Goal: Information Seeking & Learning: Find specific fact

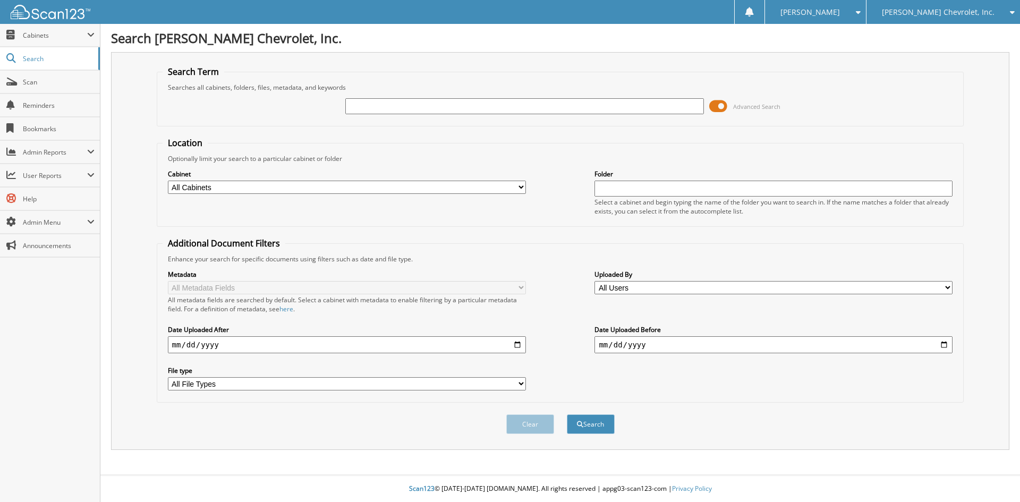
click at [370, 112] on input "text" at bounding box center [524, 106] width 358 height 16
type input "[PERSON_NAME]"
click at [567, 414] on button "Search" at bounding box center [591, 424] width 48 height 20
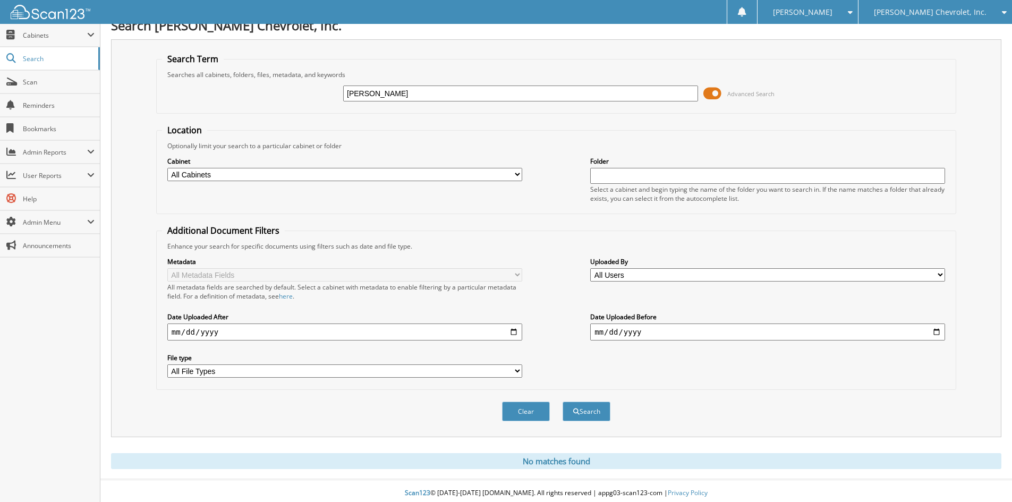
scroll to position [18, 0]
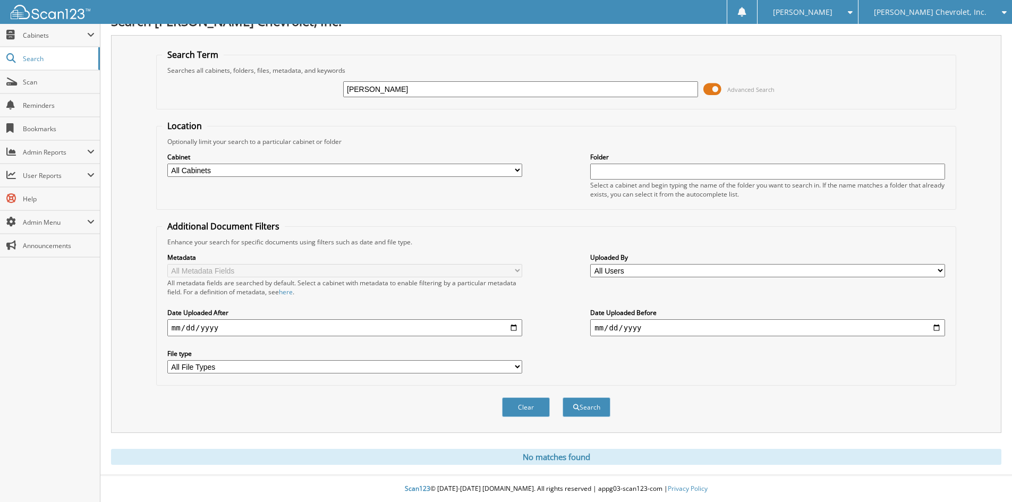
click at [385, 86] on input "D.BROWN" at bounding box center [520, 89] width 355 height 16
type input "D BROWN"
click at [563, 397] on button "Search" at bounding box center [587, 407] width 48 height 20
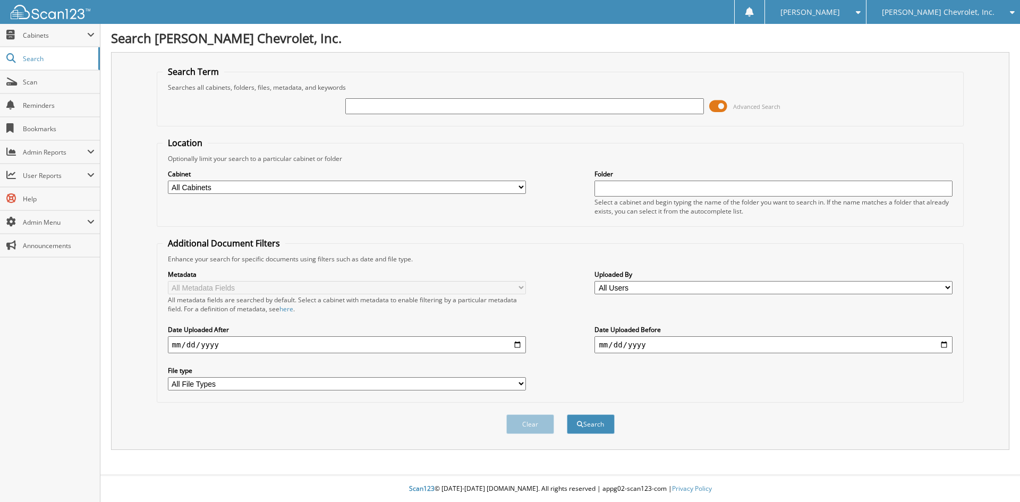
click at [382, 106] on input "text" at bounding box center [524, 106] width 358 height 16
type input "BROWN & SONS"
click at [567, 414] on button "Search" at bounding box center [591, 424] width 48 height 20
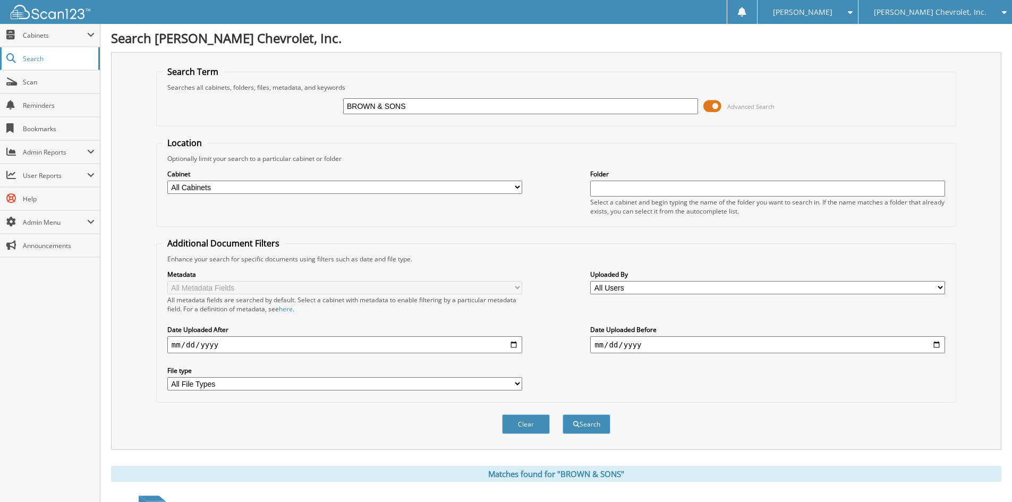
click at [36, 55] on span "Search" at bounding box center [58, 58] width 70 height 9
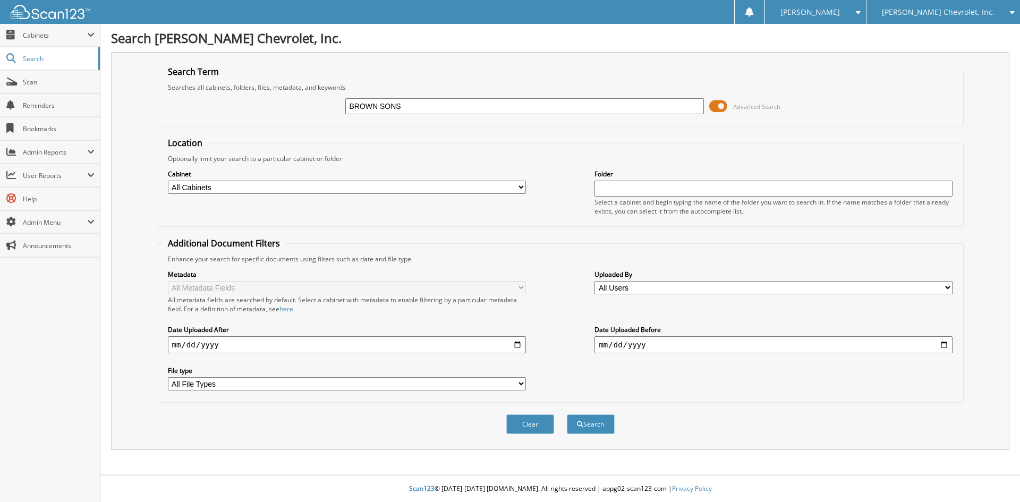
type input "BROWN SONS"
click at [567, 414] on button "Search" at bounding box center [591, 424] width 48 height 20
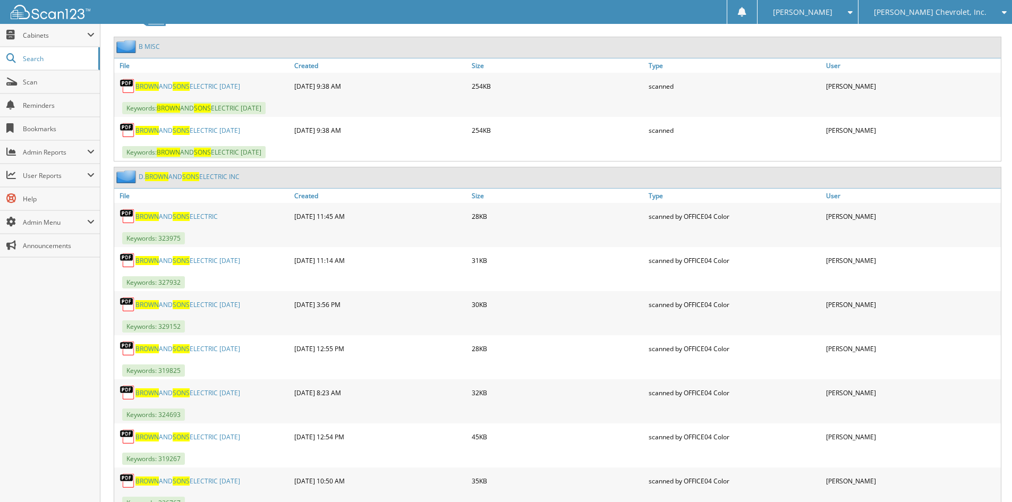
scroll to position [496, 0]
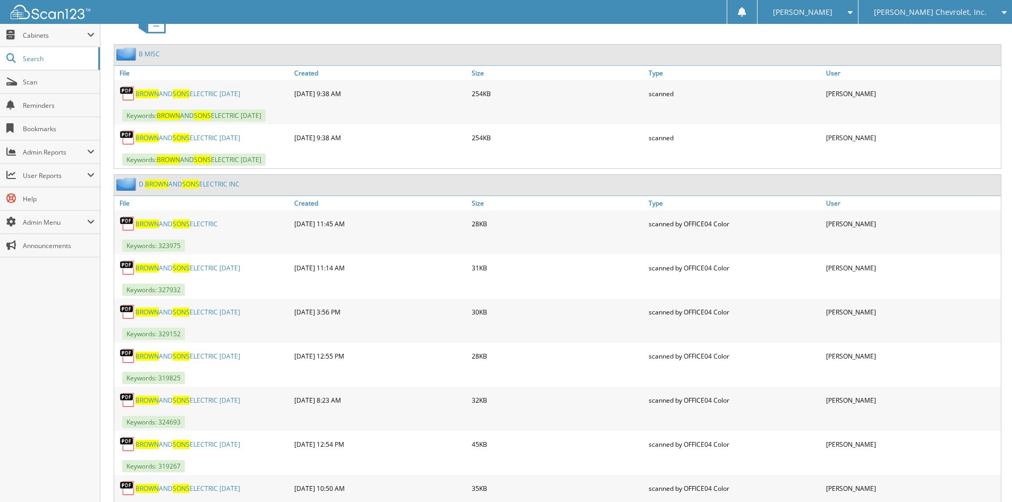
click at [144, 138] on span "BROWN" at bounding box center [146, 137] width 23 height 9
click at [234, 93] on link "BROWN AND SONS ELECTRIC [DATE]" at bounding box center [187, 93] width 105 height 9
click at [310, 203] on link "Created" at bounding box center [380, 203] width 177 height 14
click at [309, 203] on link "Created" at bounding box center [380, 203] width 177 height 14
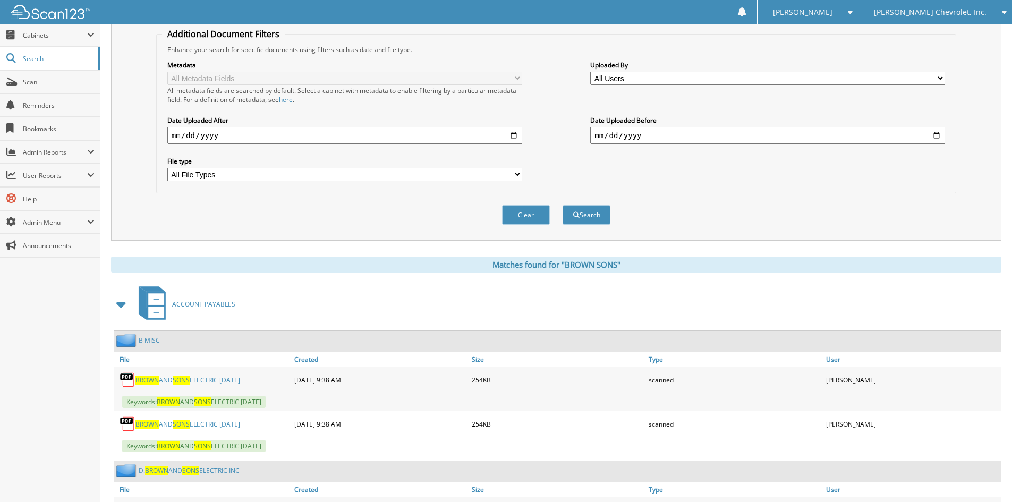
scroll to position [0, 0]
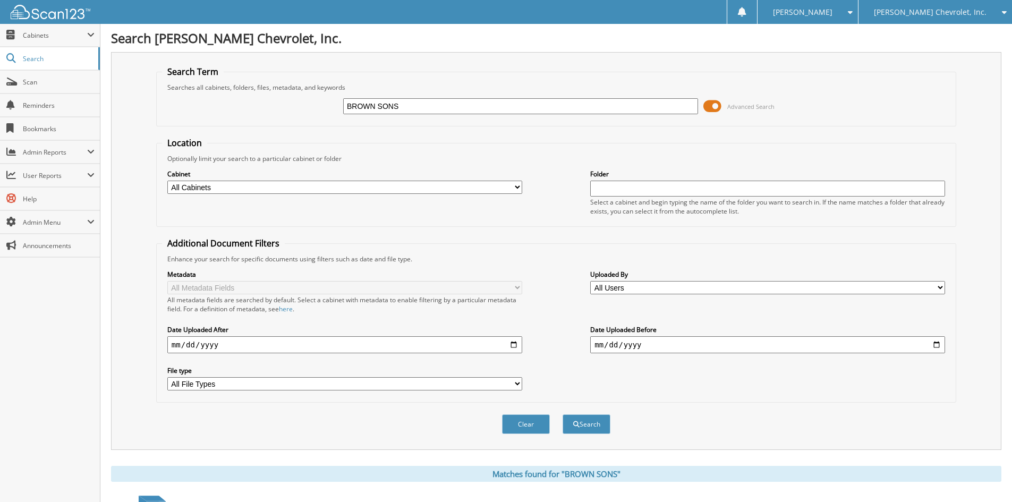
click at [403, 106] on input "BROWN SONS" at bounding box center [520, 106] width 355 height 16
click at [346, 104] on input "BROWN SONS" at bounding box center [520, 106] width 355 height 16
type input "[PERSON_NAME] SONS"
click at [580, 131] on form "Search Term Searches all cabinets, folders, files, metadata, and keywords D BRO…" at bounding box center [556, 256] width 800 height 380
click at [585, 416] on button "Search" at bounding box center [587, 424] width 48 height 20
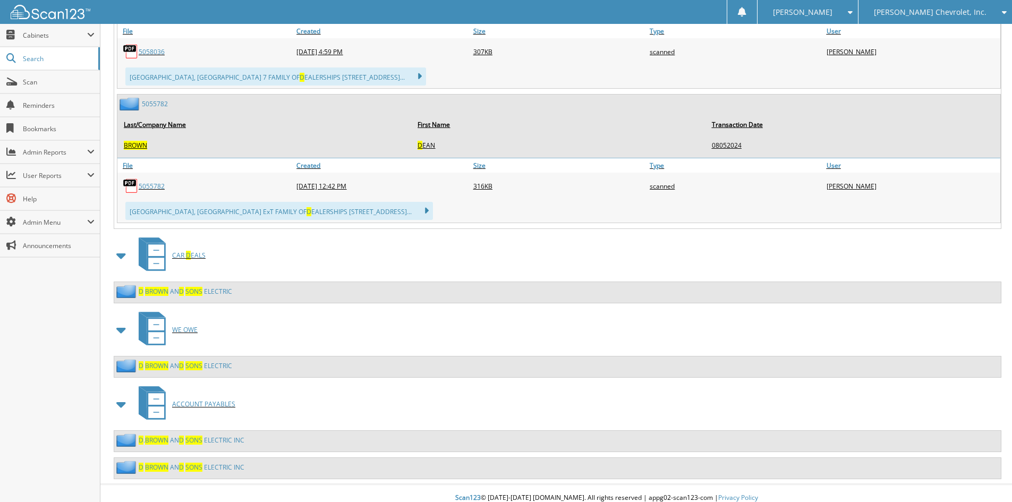
scroll to position [13901, 0]
click at [197, 435] on span "S O N S" at bounding box center [193, 439] width 17 height 9
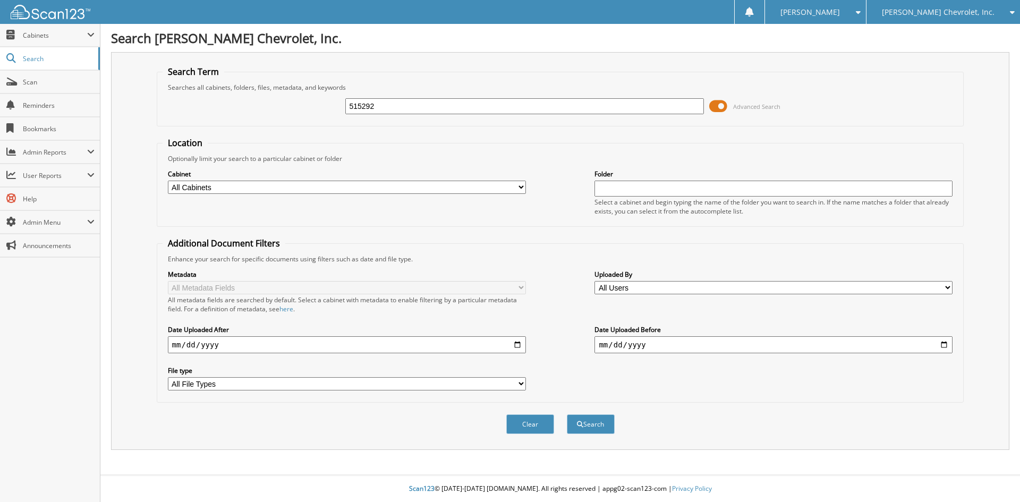
type input "515292"
click at [567, 414] on button "Search" at bounding box center [591, 424] width 48 height 20
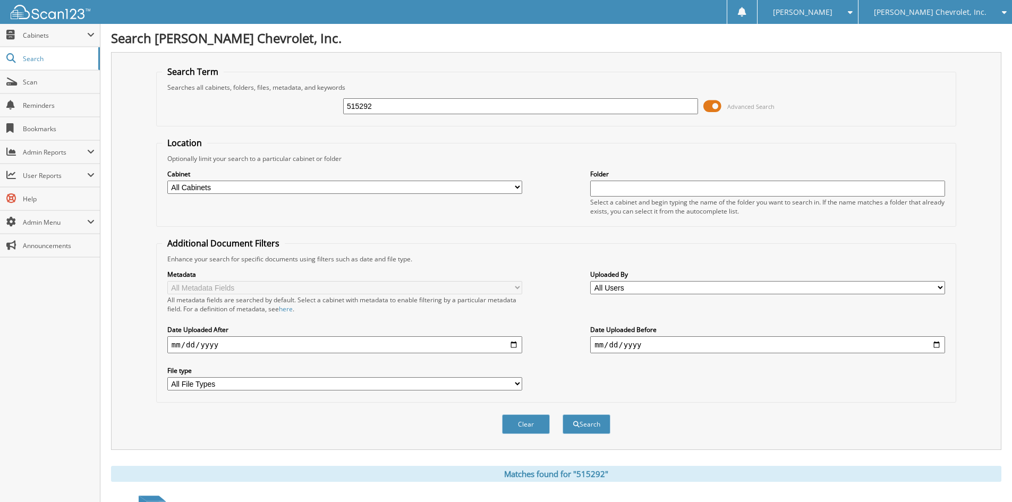
drag, startPoint x: 380, startPoint y: 108, endPoint x: 287, endPoint y: 106, distance: 93.0
click at [287, 105] on div "515292 Advanced Search" at bounding box center [556, 106] width 788 height 29
type input "520024"
click at [563, 414] on button "Search" at bounding box center [587, 424] width 48 height 20
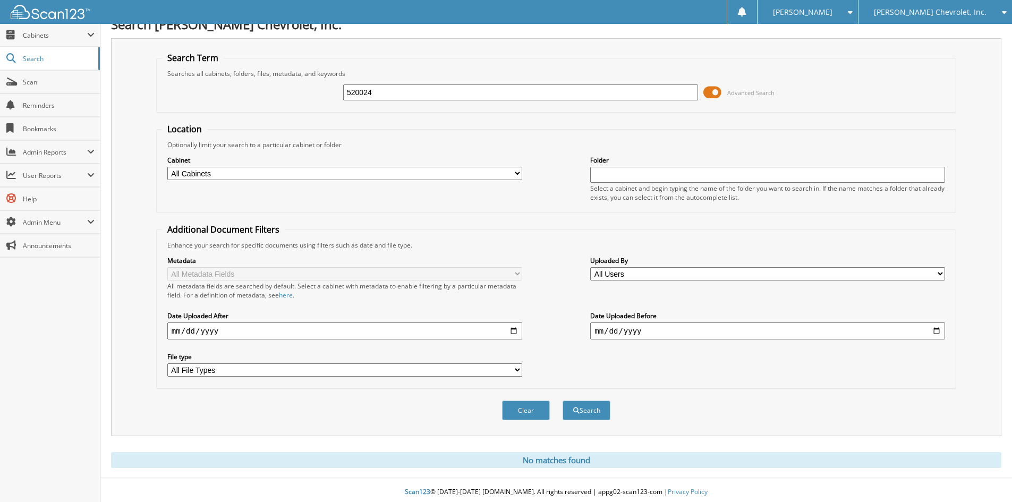
scroll to position [18, 0]
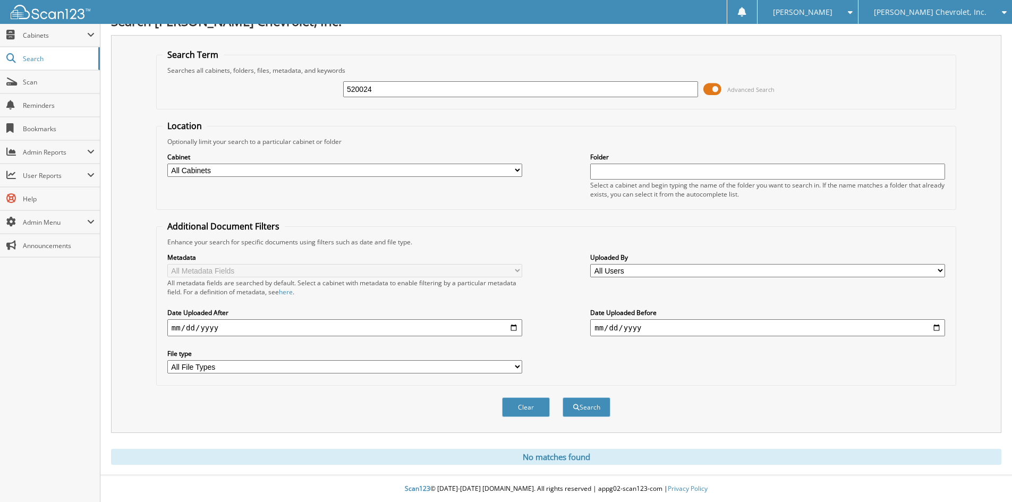
drag, startPoint x: 381, startPoint y: 92, endPoint x: 305, endPoint y: 86, distance: 76.2
click at [305, 86] on div "520024 Advanced Search" at bounding box center [556, 89] width 788 height 29
type input "516431"
click at [563, 397] on button "Search" at bounding box center [587, 407] width 48 height 20
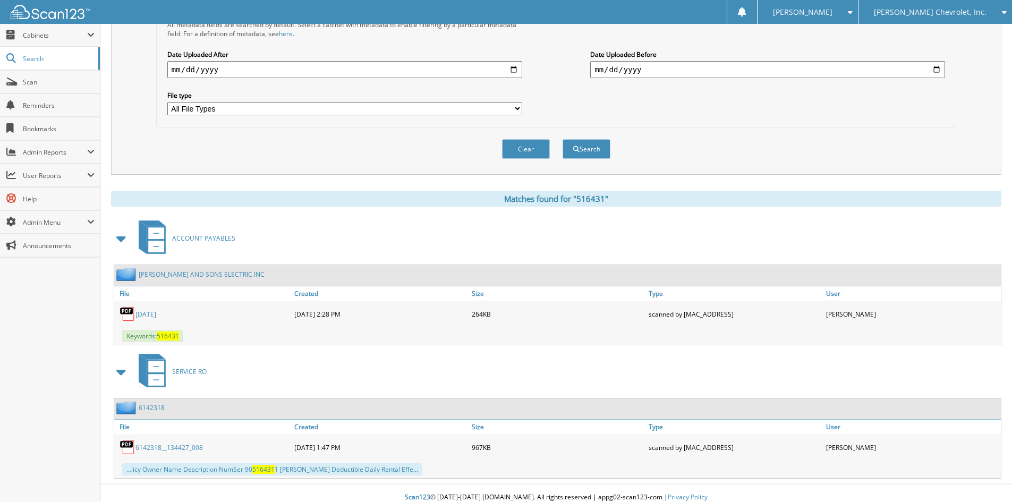
scroll to position [283, 0]
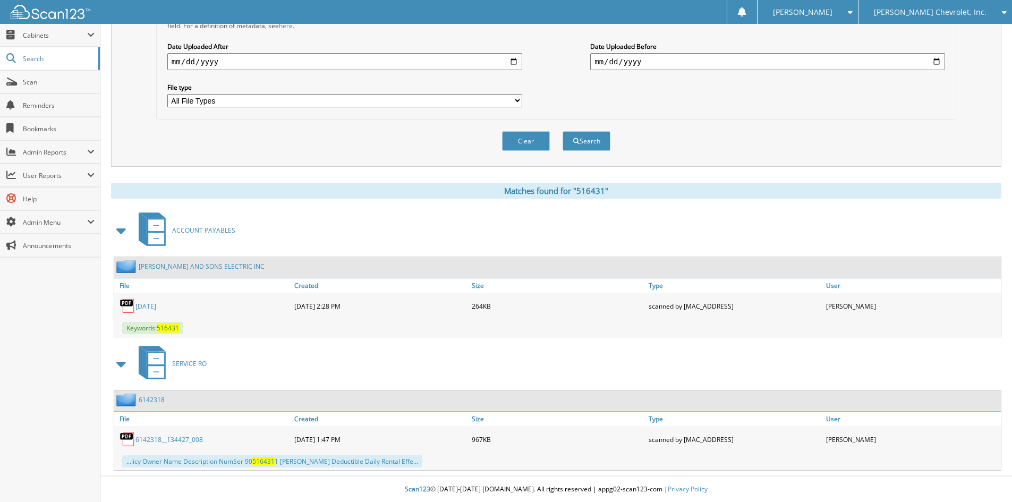
click at [144, 303] on link "JULY 2021" at bounding box center [145, 306] width 21 height 9
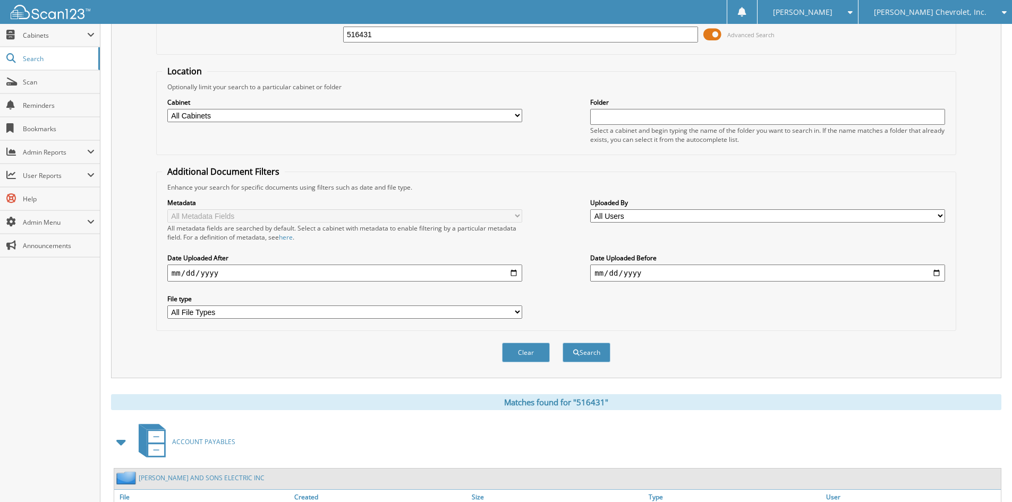
scroll to position [71, 0]
drag, startPoint x: 372, startPoint y: 32, endPoint x: 297, endPoint y: 32, distance: 74.9
click at [297, 32] on div "516431 Advanced Search" at bounding box center [556, 35] width 788 height 29
type input "513265"
click at [563, 343] on button "Search" at bounding box center [587, 353] width 48 height 20
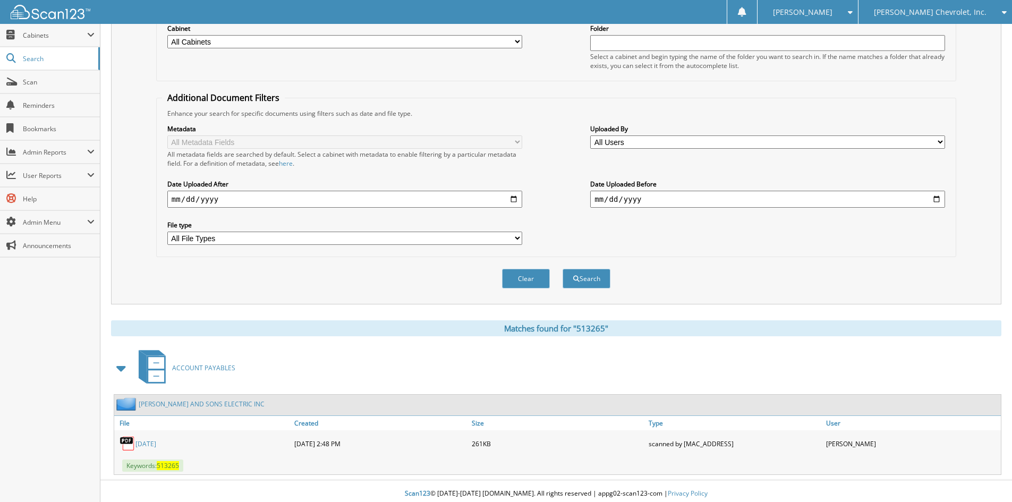
scroll to position [151, 0]
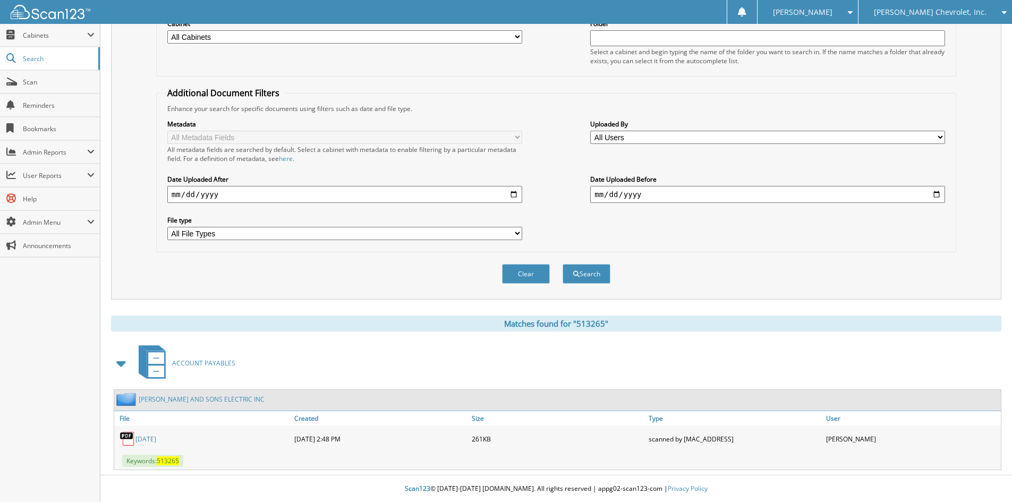
click at [149, 440] on link "[DATE]" at bounding box center [145, 439] width 21 height 9
